Goal: Transaction & Acquisition: Purchase product/service

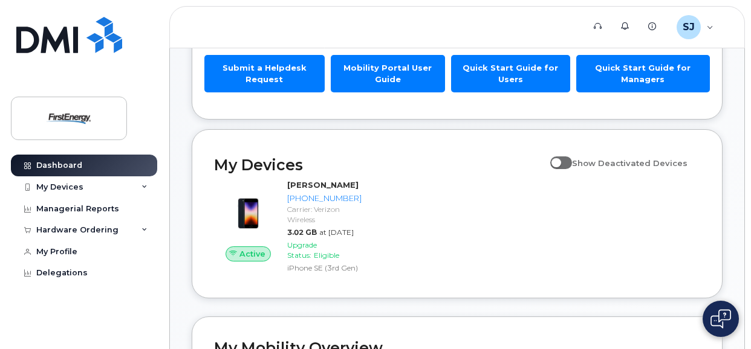
scroll to position [152, 0]
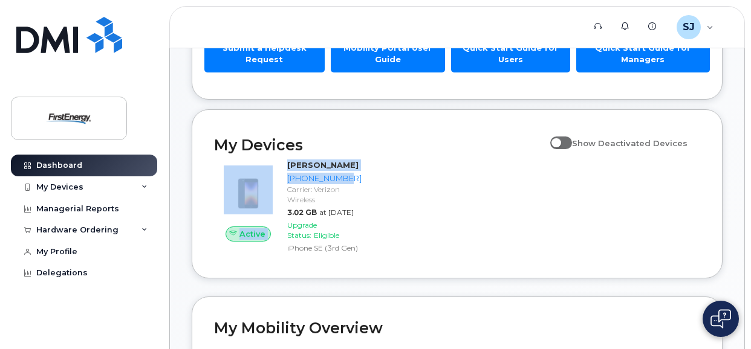
drag, startPoint x: 750, startPoint y: 134, endPoint x: 761, endPoint y: 188, distance: 54.9
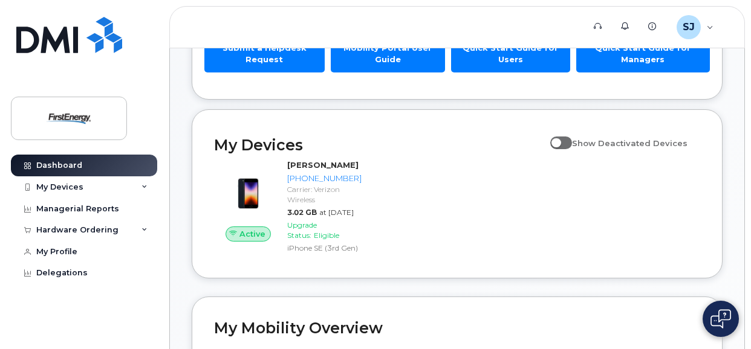
drag, startPoint x: 761, startPoint y: 188, endPoint x: 724, endPoint y: 74, distance: 119.3
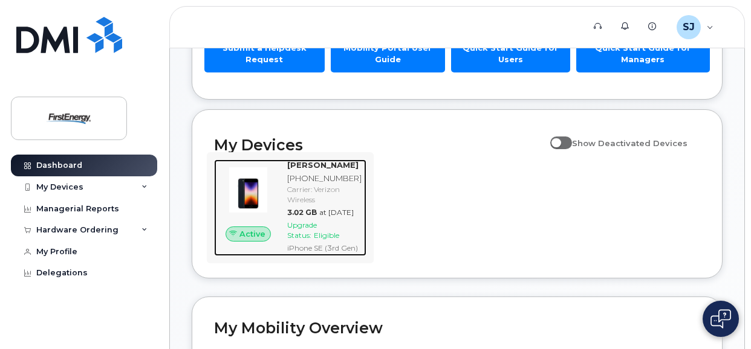
click at [317, 240] on span "Upgrade Status:" at bounding box center [302, 230] width 30 height 19
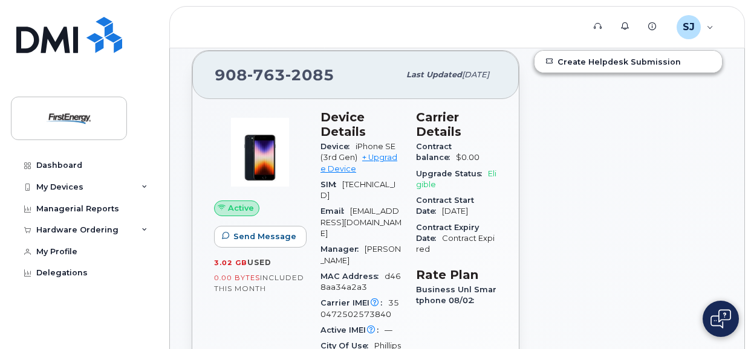
scroll to position [120, 0]
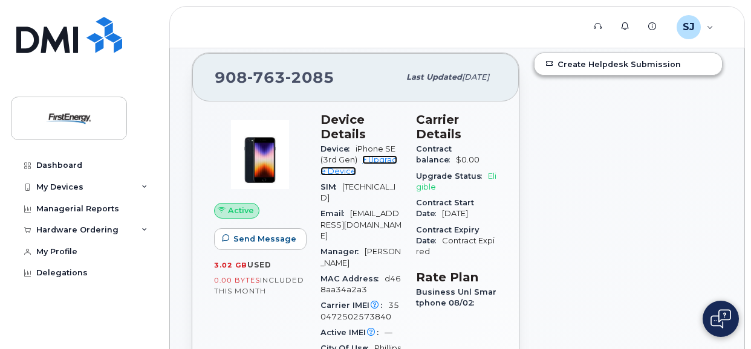
click at [388, 158] on link "+ Upgrade Device" at bounding box center [358, 165] width 77 height 20
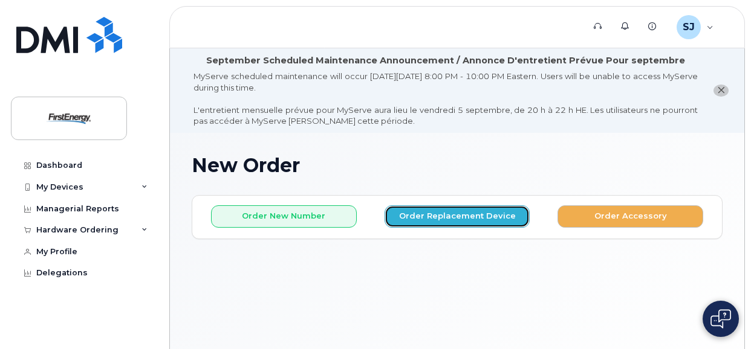
click at [420, 210] on button "Order Replacement Device" at bounding box center [458, 217] width 146 height 22
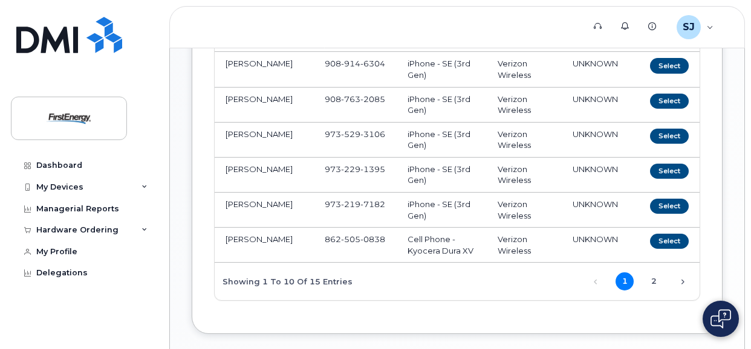
scroll to position [431, 0]
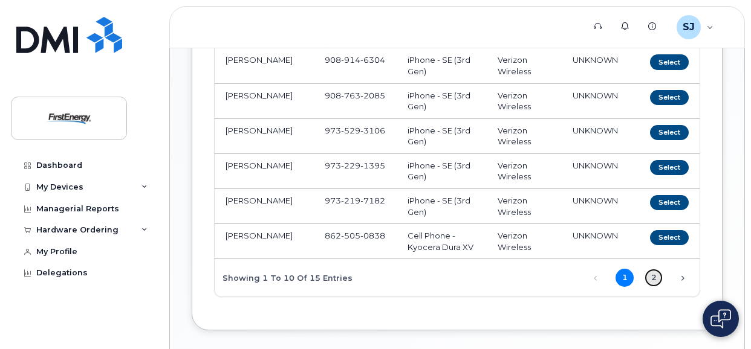
click at [653, 278] on link "2" at bounding box center [654, 278] width 18 height 18
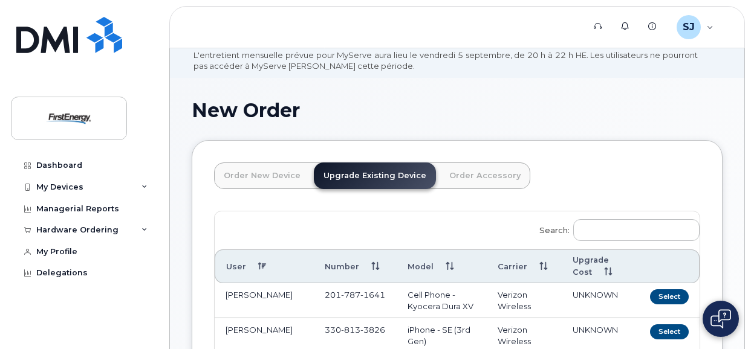
scroll to position [50, 0]
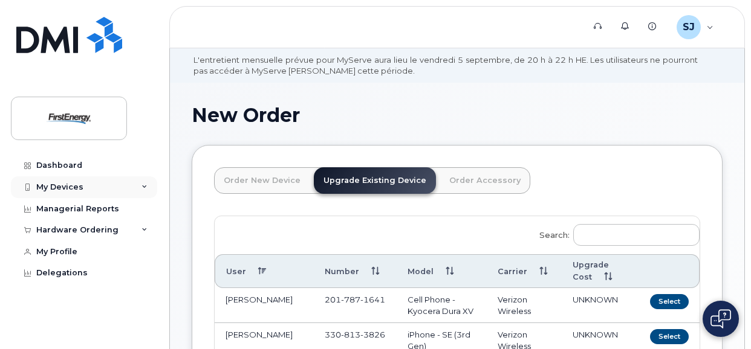
click at [60, 184] on div "My Devices" at bounding box center [59, 188] width 47 height 10
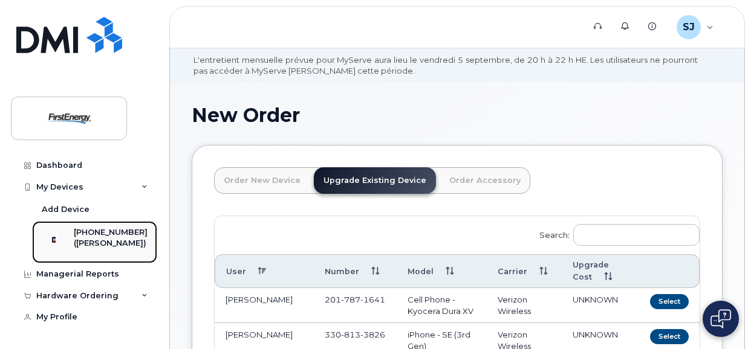
click at [88, 244] on div "([PERSON_NAME])" at bounding box center [111, 243] width 74 height 11
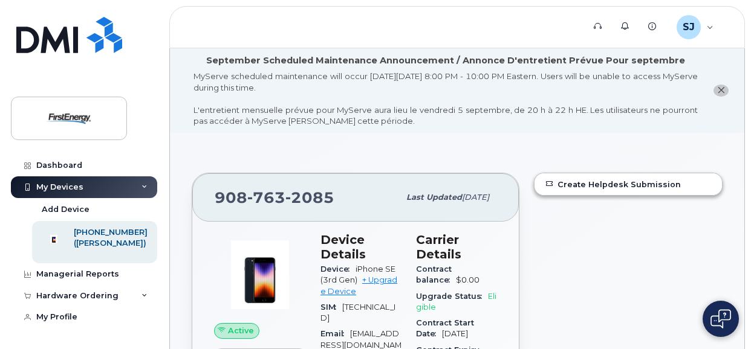
drag, startPoint x: 750, startPoint y: 41, endPoint x: 748, endPoint y: 77, distance: 37.0
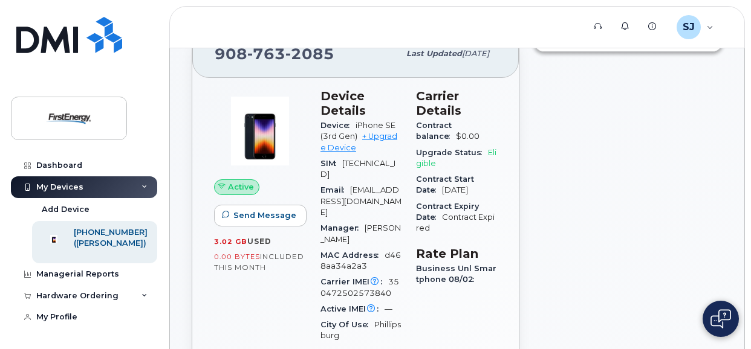
scroll to position [129, 0]
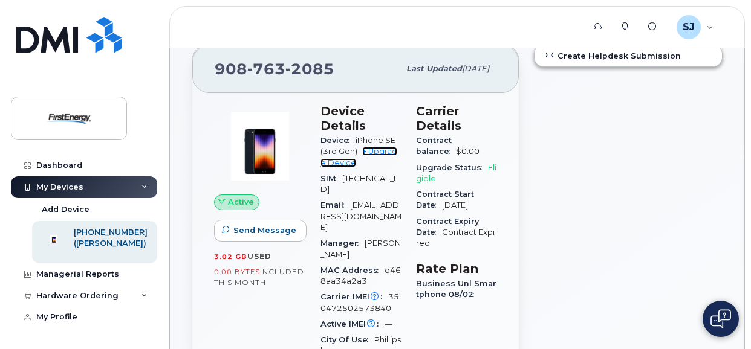
click at [373, 147] on link "+ Upgrade Device" at bounding box center [358, 157] width 77 height 20
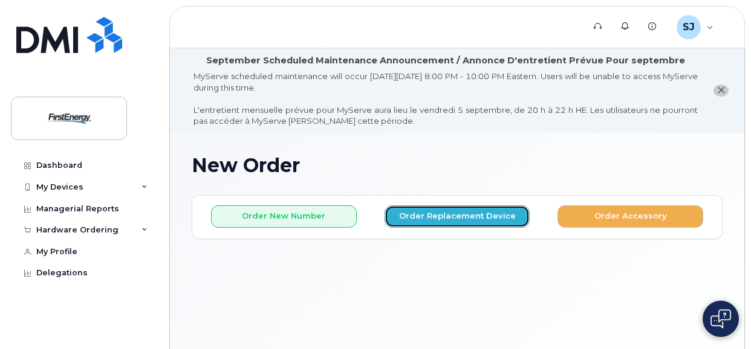
click at [434, 214] on button "Order Replacement Device" at bounding box center [458, 217] width 146 height 22
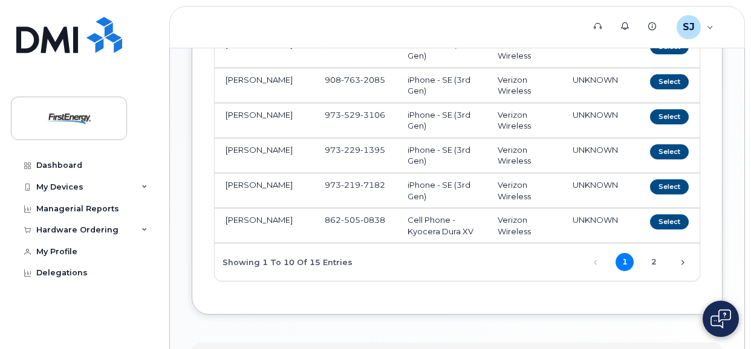
scroll to position [455, 0]
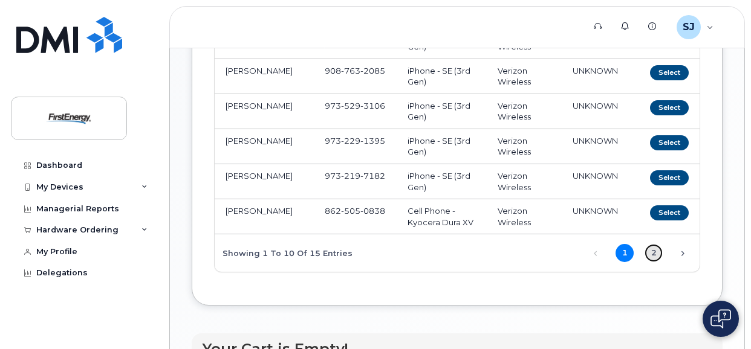
click at [654, 245] on link "2" at bounding box center [654, 253] width 18 height 18
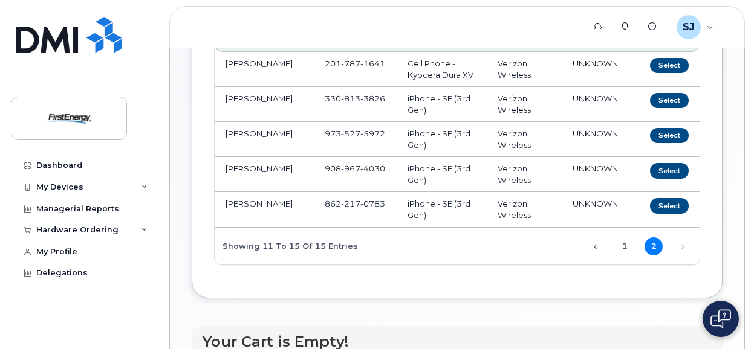
scroll to position [288, 0]
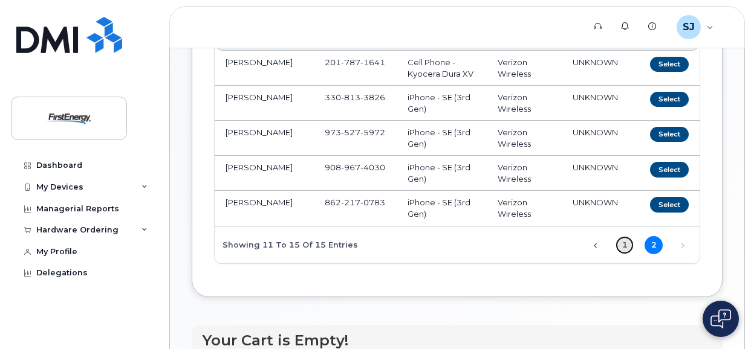
click at [619, 244] on link "1" at bounding box center [625, 245] width 18 height 18
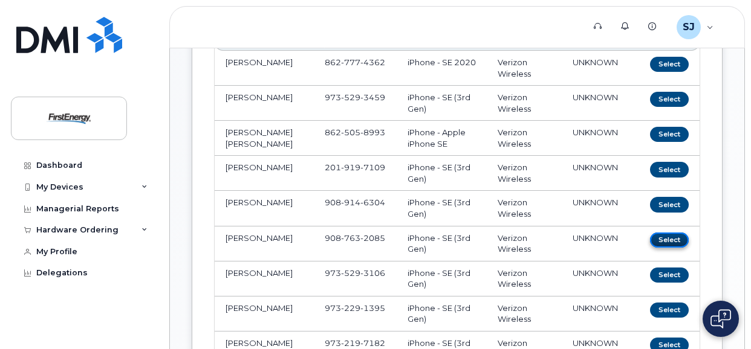
click at [662, 238] on button "Select" at bounding box center [669, 240] width 39 height 15
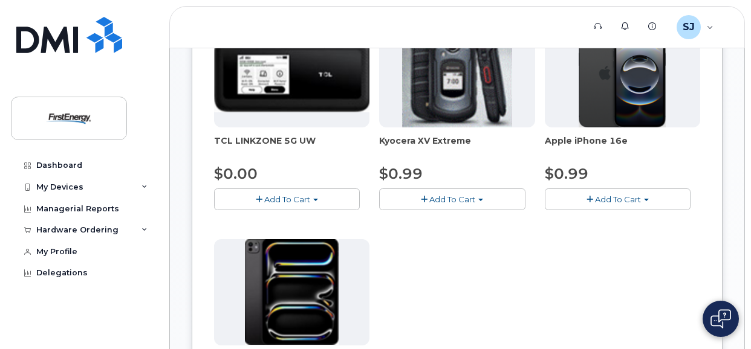
scroll to position [277, 0]
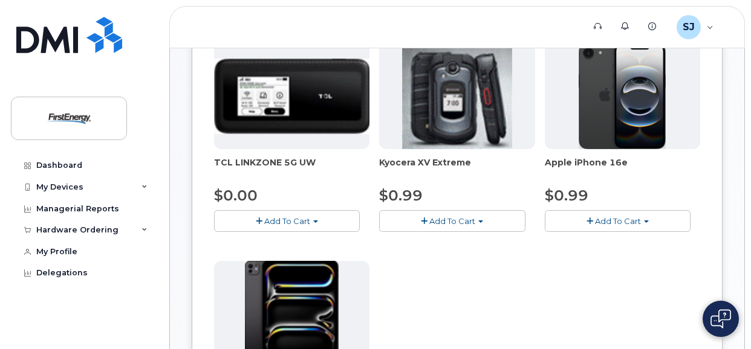
click at [609, 219] on span "Add To Cart" at bounding box center [618, 221] width 46 height 10
click at [603, 236] on link "$0.99 - 2 Year Upgrade" at bounding box center [606, 243] width 117 height 15
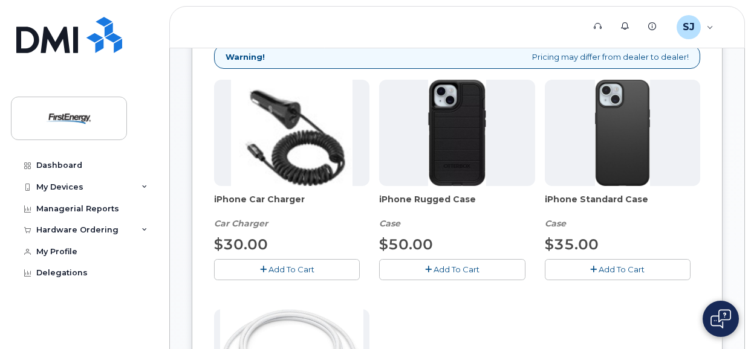
click at [297, 265] on span "Add To Cart" at bounding box center [291, 270] width 46 height 10
click at [621, 267] on span "Add To Cart" at bounding box center [622, 270] width 46 height 10
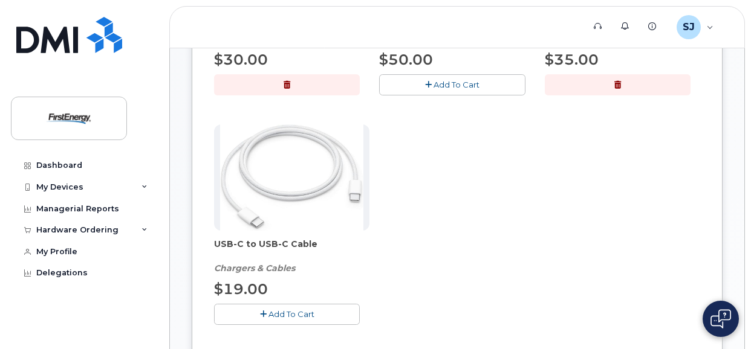
scroll to position [501, 0]
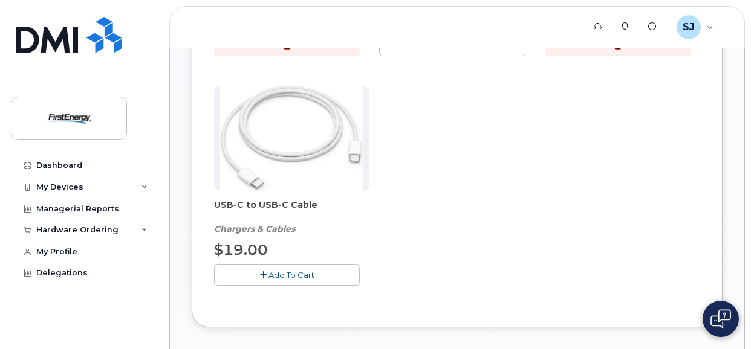
click at [270, 273] on span "Add To Cart" at bounding box center [291, 275] width 46 height 10
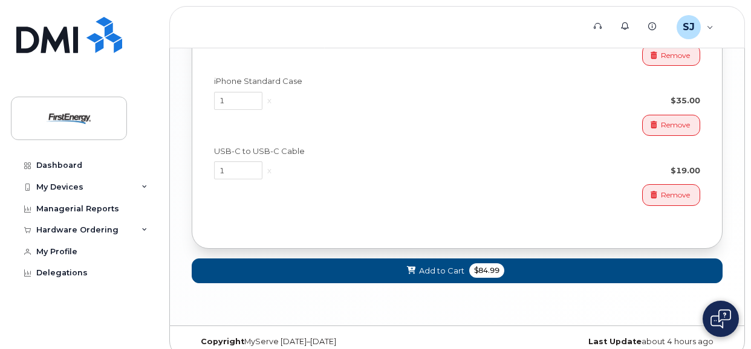
scroll to position [1277, 0]
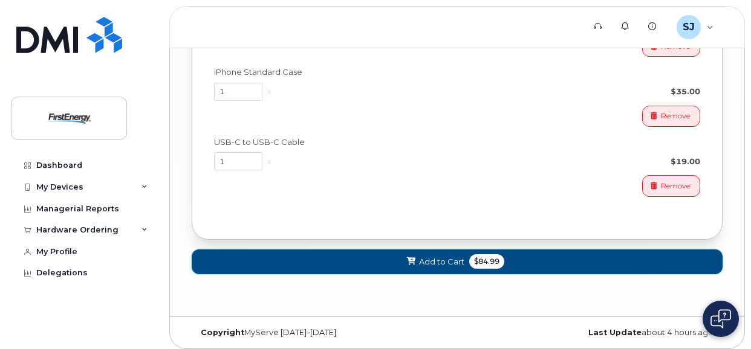
click at [435, 256] on span "Add to Cart" at bounding box center [441, 261] width 45 height 11
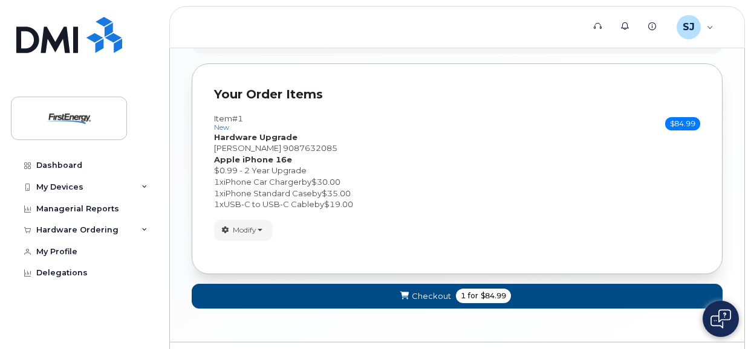
scroll to position [836, 0]
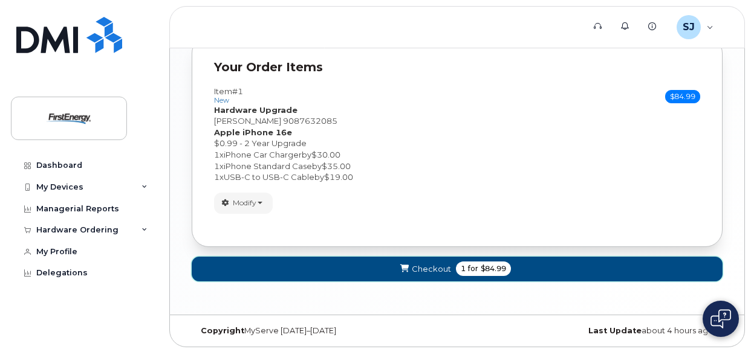
click at [412, 269] on span "Checkout" at bounding box center [431, 269] width 39 height 11
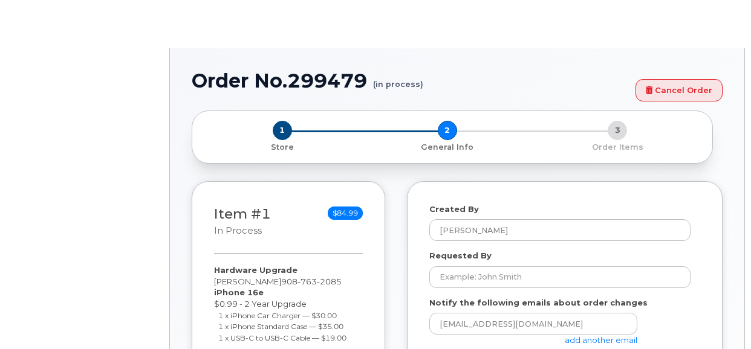
select select
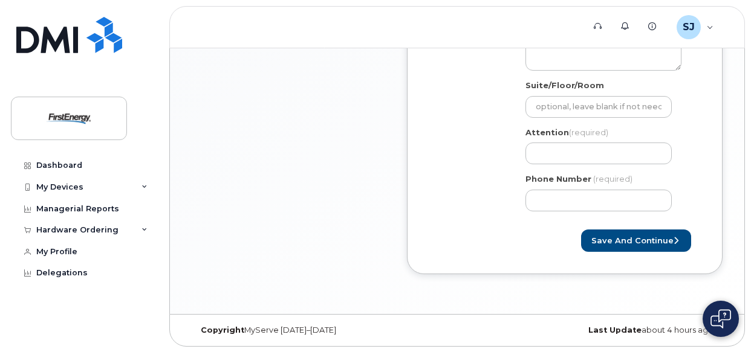
scroll to position [561, 0]
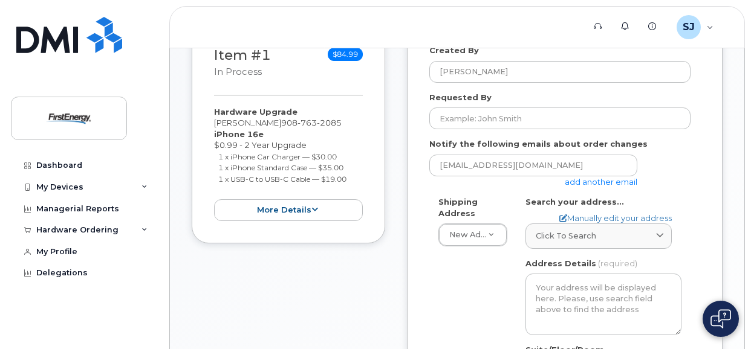
scroll to position [271, 0]
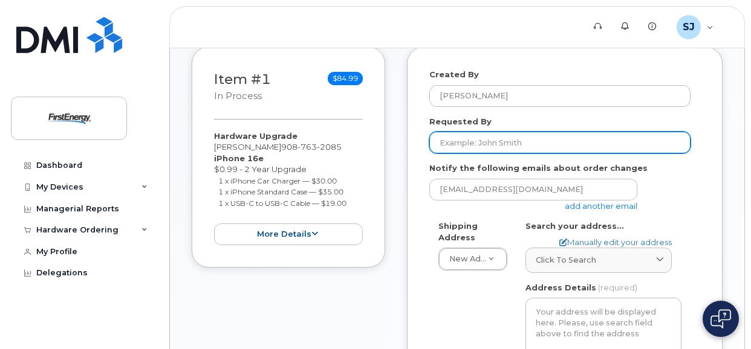
click at [522, 137] on input "Requested By" at bounding box center [559, 143] width 261 height 22
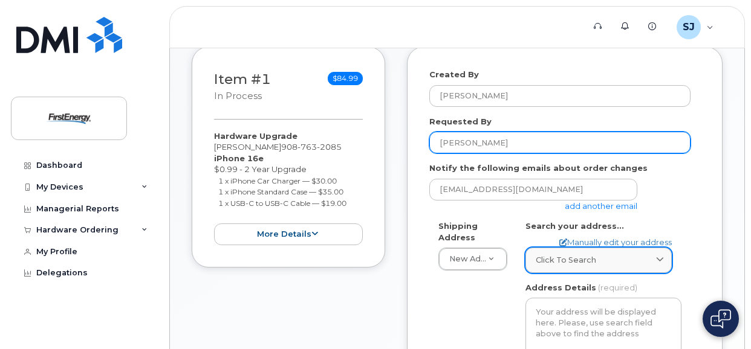
type input "Sarson James"
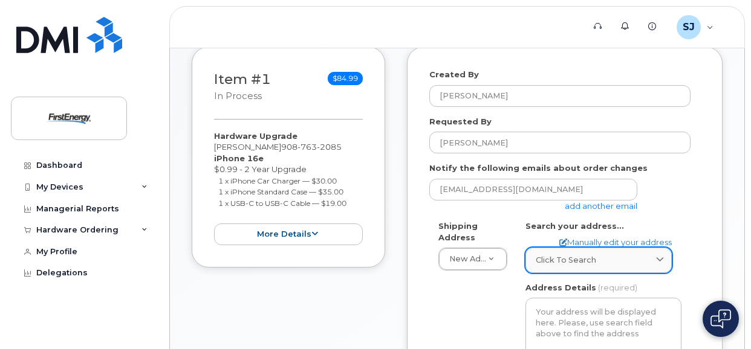
click at [602, 260] on div "Click to search" at bounding box center [599, 260] width 126 height 11
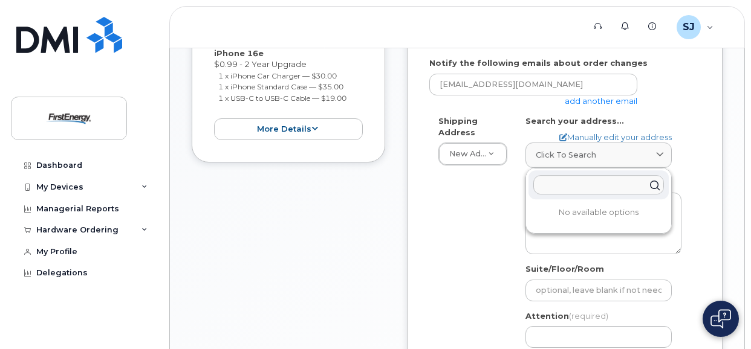
scroll to position [388, 0]
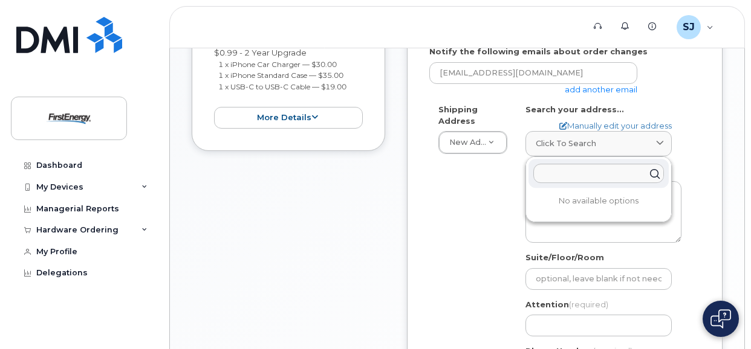
click at [688, 163] on div "AB Search your address... Manually edit your address Click to search No availab…" at bounding box center [603, 248] width 174 height 289
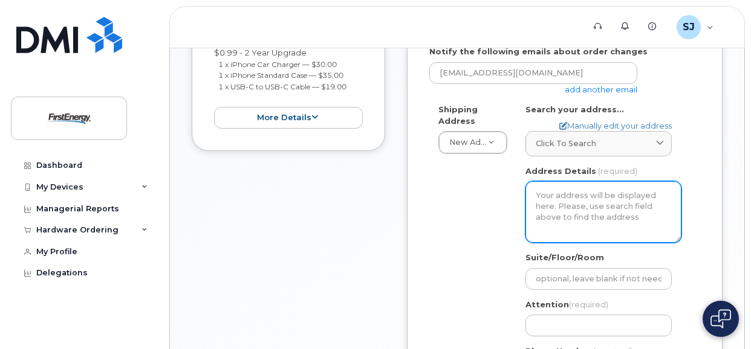
click at [589, 199] on textarea "Address Details" at bounding box center [603, 212] width 156 height 62
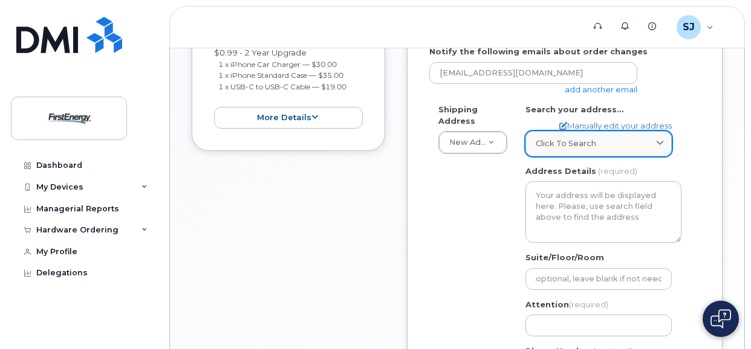
click at [577, 145] on span "Click to search" at bounding box center [566, 143] width 60 height 11
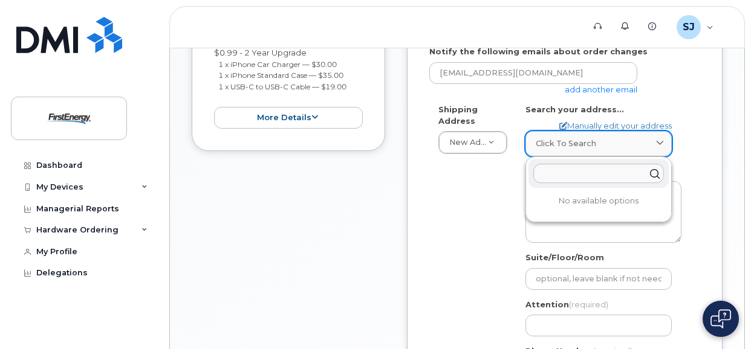
click at [660, 141] on icon at bounding box center [660, 144] width 8 height 8
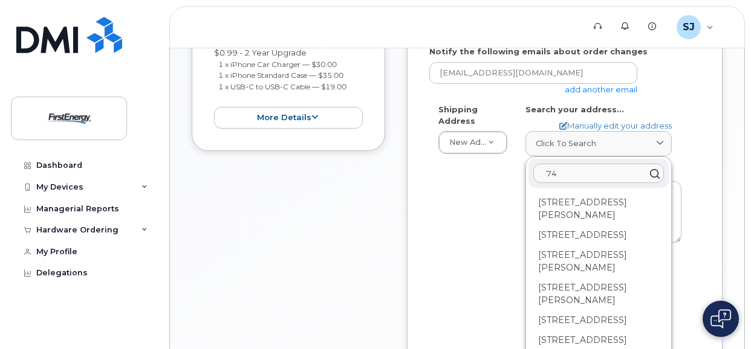
type input "7"
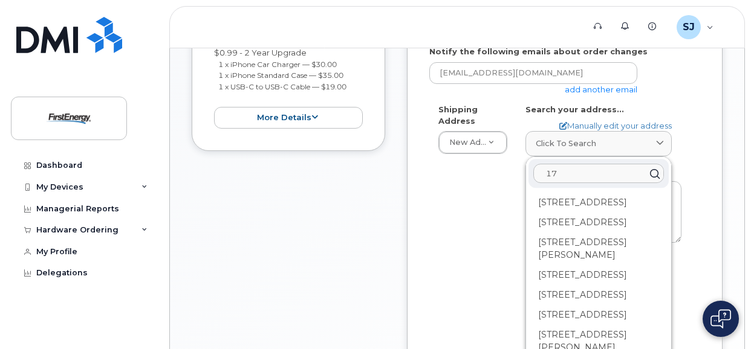
type input "1"
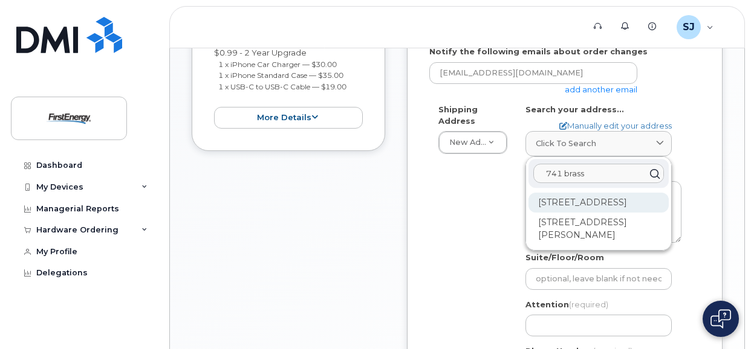
type input "741 brass"
click at [595, 212] on div "741 Brass Castle Rd Belvidere NJ 07823-2722" at bounding box center [598, 203] width 140 height 20
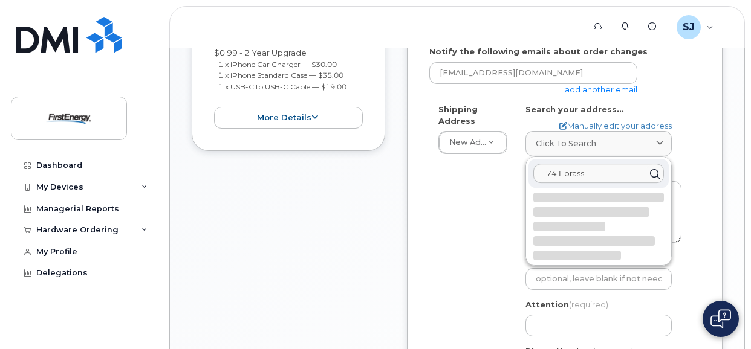
select select
type textarea "741 Brass Castle Rd BELVIDERE NJ 07823-2722 UNITED STATES"
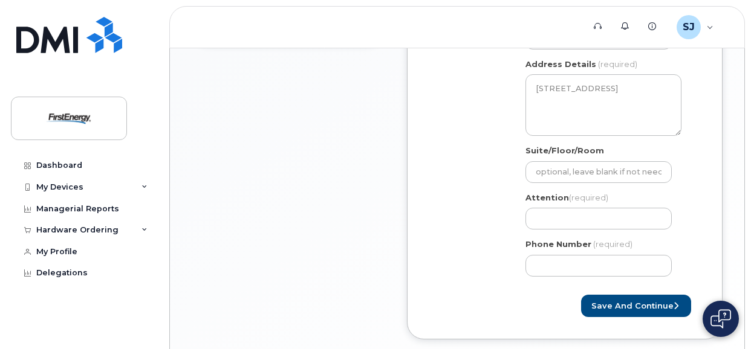
scroll to position [501, 0]
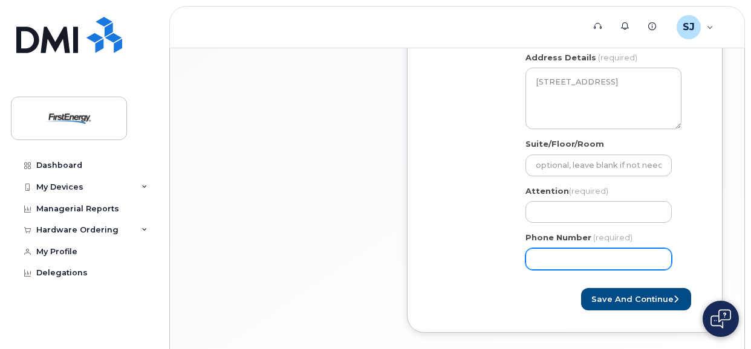
click at [582, 258] on input "Phone Number" at bounding box center [598, 260] width 146 height 22
type input "908763208"
select select
type input "9087632085"
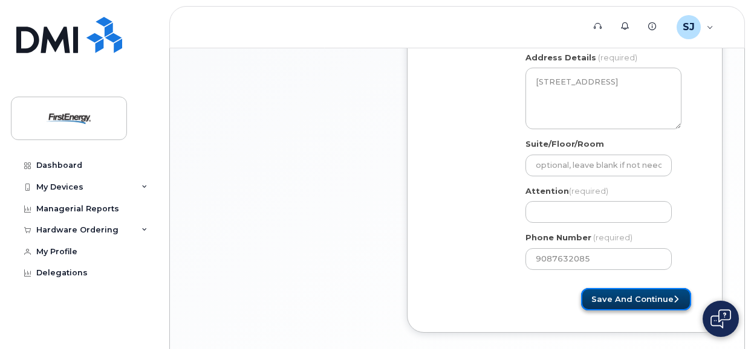
click at [628, 299] on button "Save and Continue" at bounding box center [636, 299] width 110 height 22
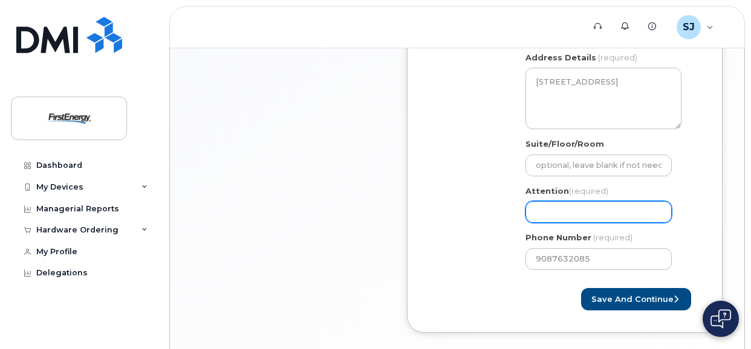
click at [586, 215] on input "Attention (required)" at bounding box center [598, 212] width 146 height 22
select select
type input "j"
select select
type input "ji"
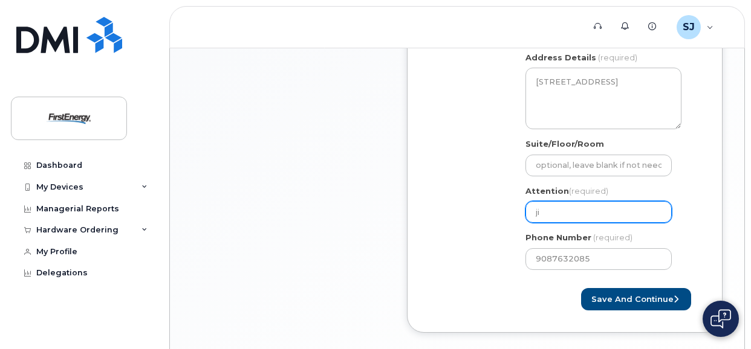
select select
type input "jim"
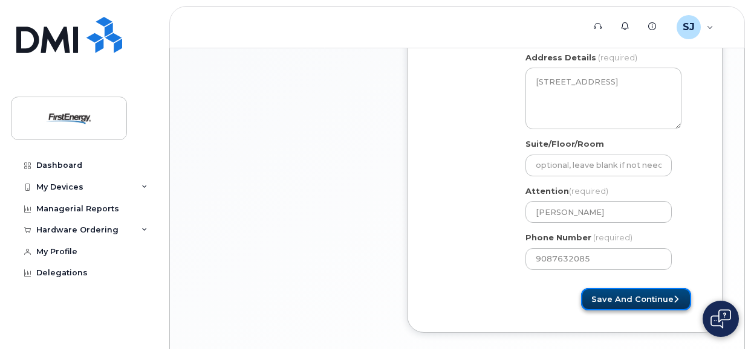
click at [636, 293] on button "Save and Continue" at bounding box center [636, 299] width 110 height 22
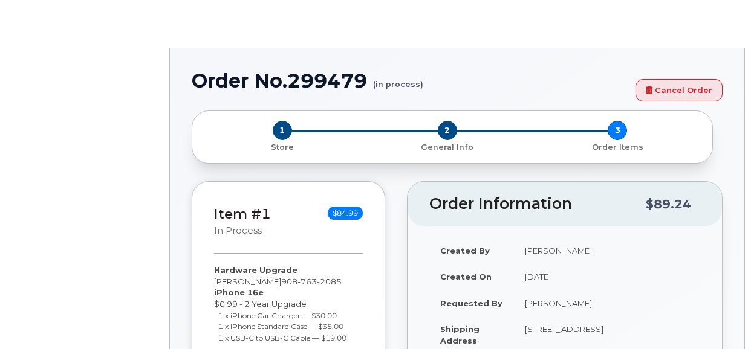
select select "2340771"
type input "2065692"
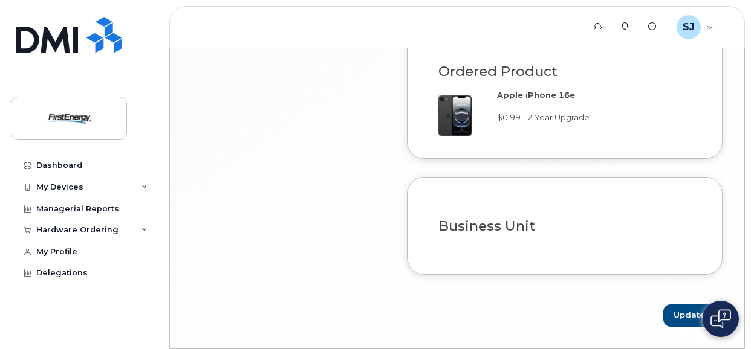
scroll to position [1134, 0]
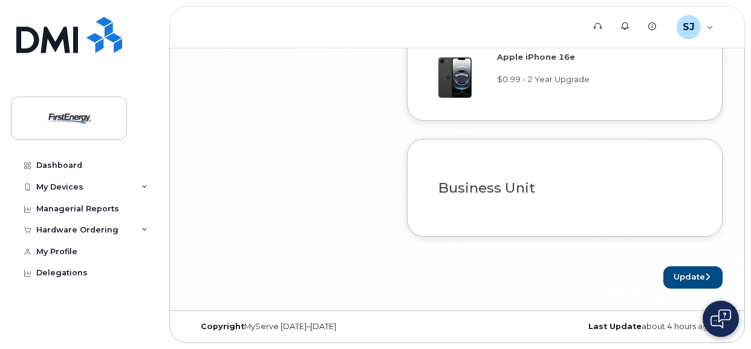
drag, startPoint x: 750, startPoint y: 293, endPoint x: 753, endPoint y: 332, distance: 38.8
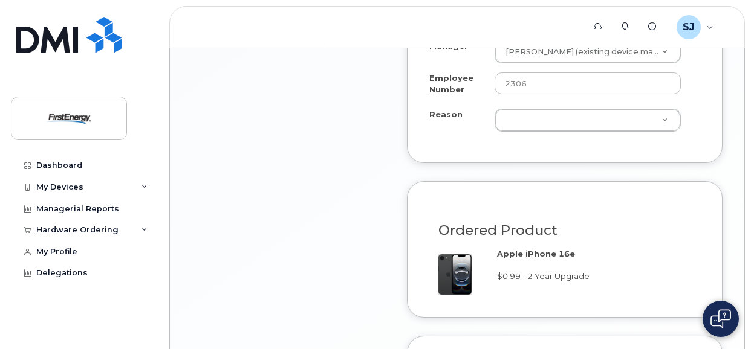
scroll to position [859, 0]
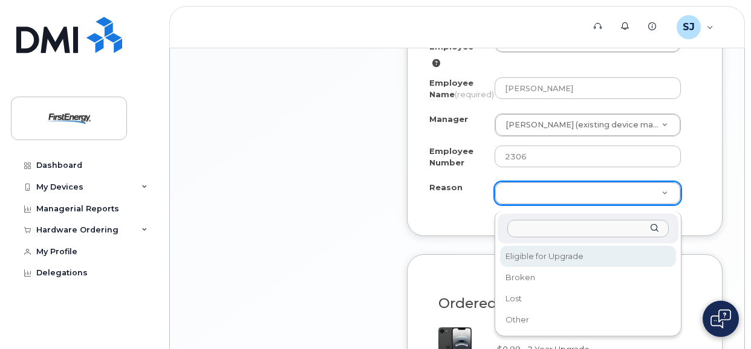
select select "eligible_for_upgrade"
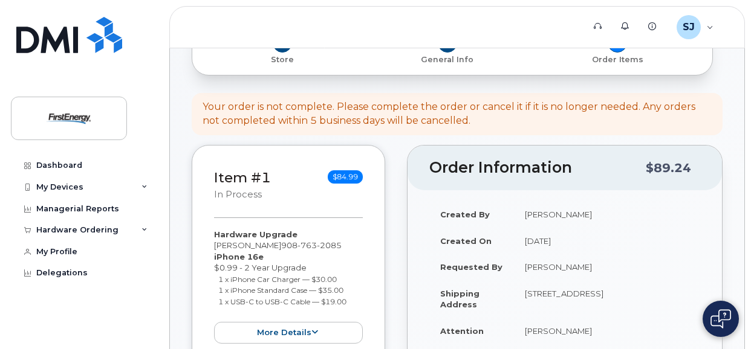
scroll to position [0, 0]
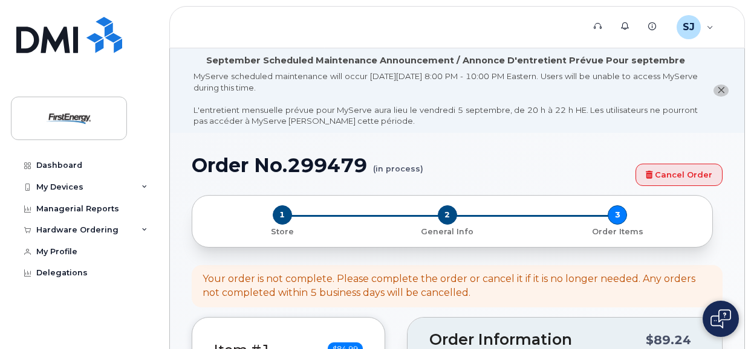
drag, startPoint x: 750, startPoint y: 50, endPoint x: 750, endPoint y: 92, distance: 42.3
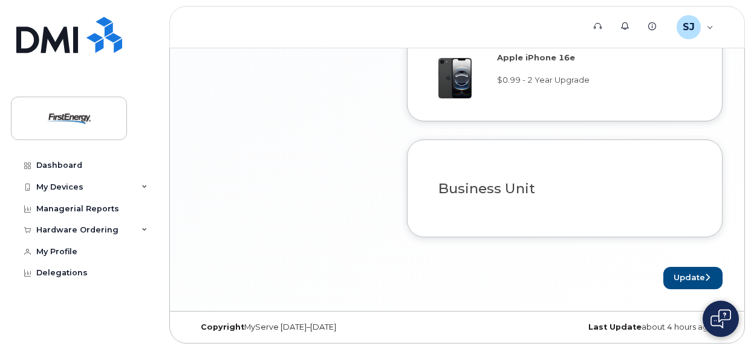
scroll to position [1134, 0]
click at [687, 275] on button "Update" at bounding box center [692, 278] width 59 height 22
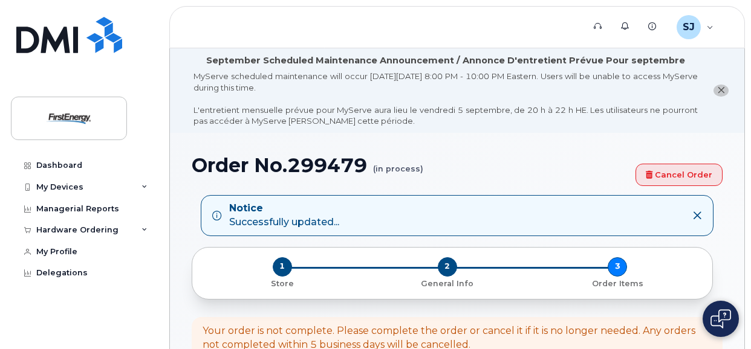
drag, startPoint x: 750, startPoint y: 82, endPoint x: 747, endPoint y: 123, distance: 41.2
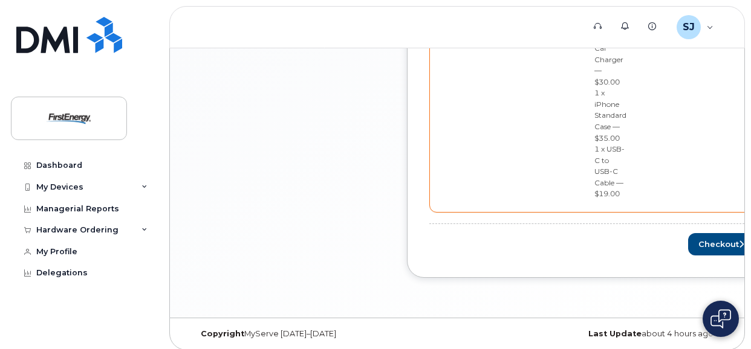
scroll to position [764, 0]
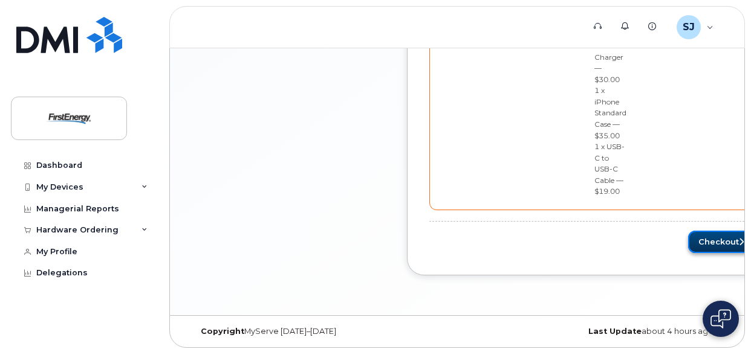
click at [704, 235] on button "Checkout" at bounding box center [722, 242] width 68 height 22
